Goal: Information Seeking & Learning: Learn about a topic

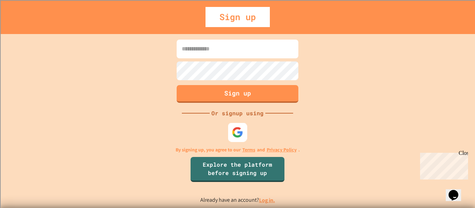
click at [235, 138] on img at bounding box center [237, 132] width 11 height 11
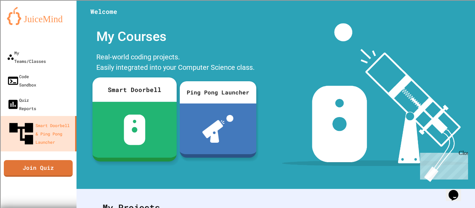
click at [116, 99] on div "Smart Doorbell" at bounding box center [134, 90] width 84 height 24
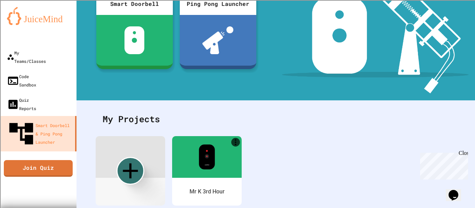
scroll to position [109, 0]
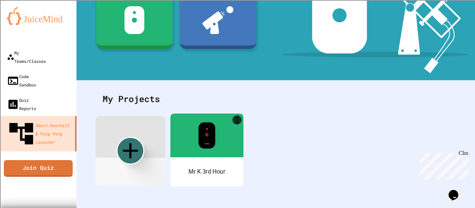
click at [201, 142] on img at bounding box center [206, 135] width 17 height 26
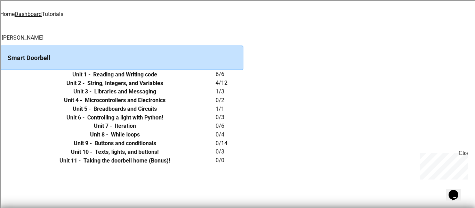
click at [216, 88] on th "Unit 2 - String, Integers, and Variables" at bounding box center [115, 83] width 202 height 9
click at [163, 88] on h6 "String, Integers, and Variables" at bounding box center [125, 83] width 76 height 8
click at [14, 88] on td "collapsible table" at bounding box center [7, 83] width 14 height 9
click at [161, 54] on div "Smart Doorbell" at bounding box center [121, 58] width 243 height 25
click at [183, 54] on div "Smart Doorbell" at bounding box center [121, 58] width 243 height 25
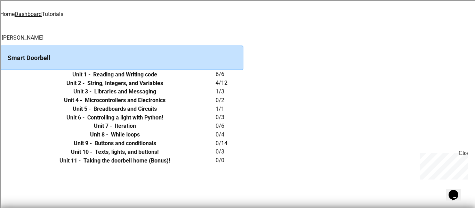
click at [125, 57] on div "Smart Doorbell" at bounding box center [121, 58] width 243 height 25
click at [63, 15] on link "Tutorials" at bounding box center [53, 14] width 22 height 7
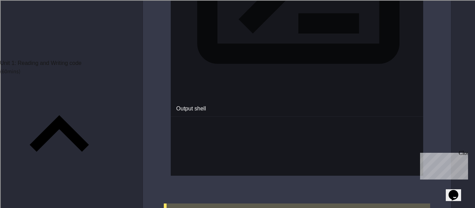
scroll to position [381, 0]
click at [97, 67] on p "( 60 mins)" at bounding box center [59, 71] width 119 height 8
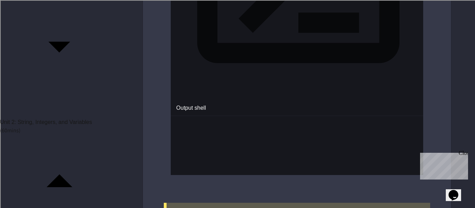
scroll to position [103, 0]
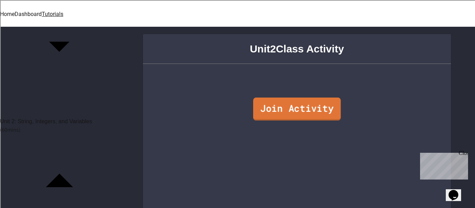
scroll to position [36, 0]
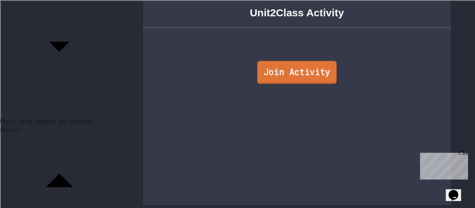
click at [311, 68] on link "Join Activity" at bounding box center [296, 72] width 79 height 23
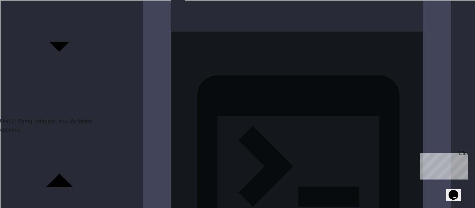
scroll to position [1257, 0]
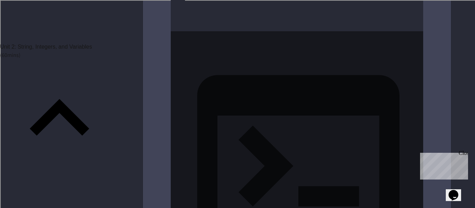
scroll to position [178, 0]
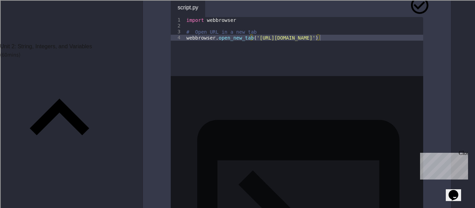
scroll to position [632, 0]
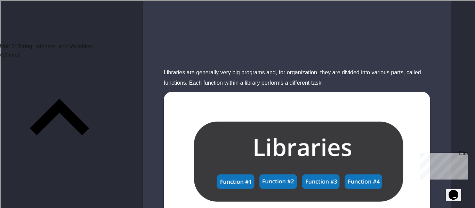
scroll to position [1763, 0]
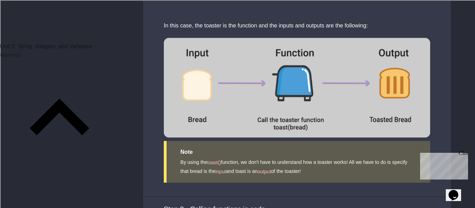
scroll to position [2173, 0]
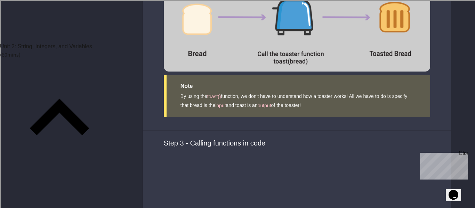
scroll to position [2236, 0]
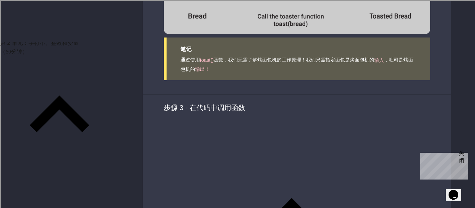
scroll to position [2294, 0]
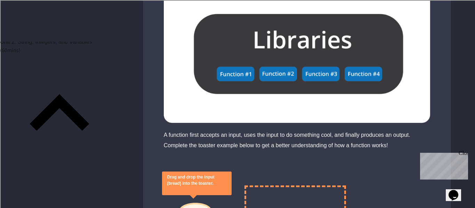
scroll to position [178, 0]
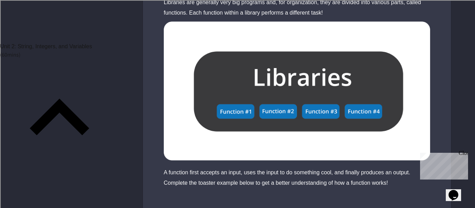
drag, startPoint x: 332, startPoint y: 129, endPoint x: 187, endPoint y: 116, distance: 145.9
type textarea "**********"
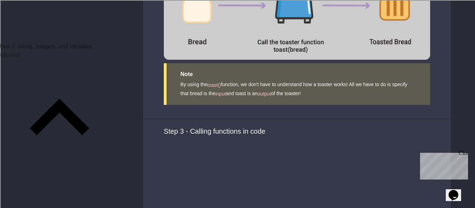
scroll to position [2247, 0]
paste textarea "**********"
drag, startPoint x: 227, startPoint y: 69, endPoint x: 366, endPoint y: 73, distance: 138.8
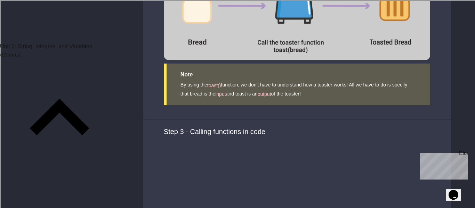
copy div "https://www.wunderground.com/forecast/us/ca/san-diego"
drag, startPoint x: 315, startPoint y: 130, endPoint x: 256, endPoint y: 131, distance: 59.1
paste textarea "**********"
type textarea "**********"
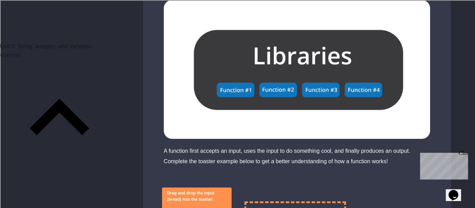
scroll to position [1856, 0]
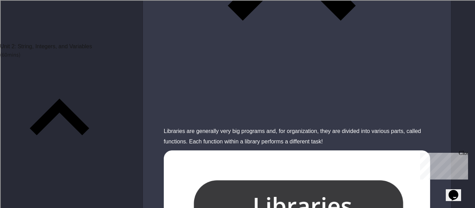
scroll to position [1703, 0]
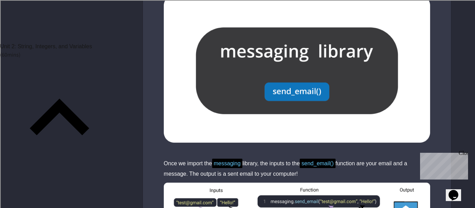
scroll to position [979, 0]
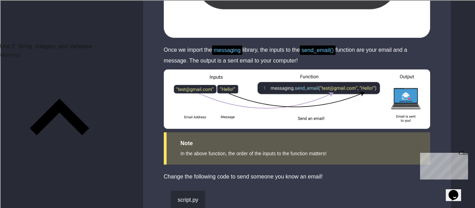
scroll to position [1077, 0]
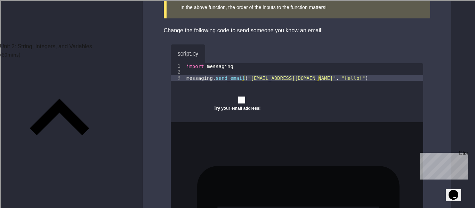
scroll to position [1222, 0]
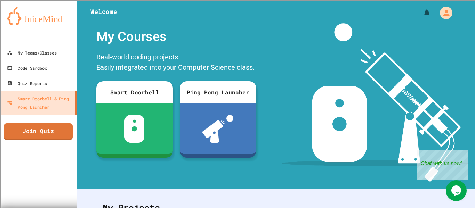
scroll to position [109, 0]
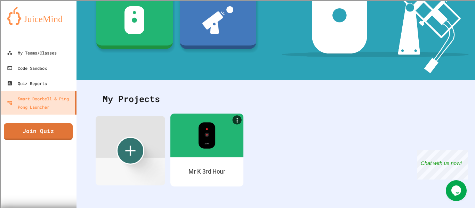
click at [185, 134] on div at bounding box center [206, 136] width 73 height 44
